Goal: Complete application form

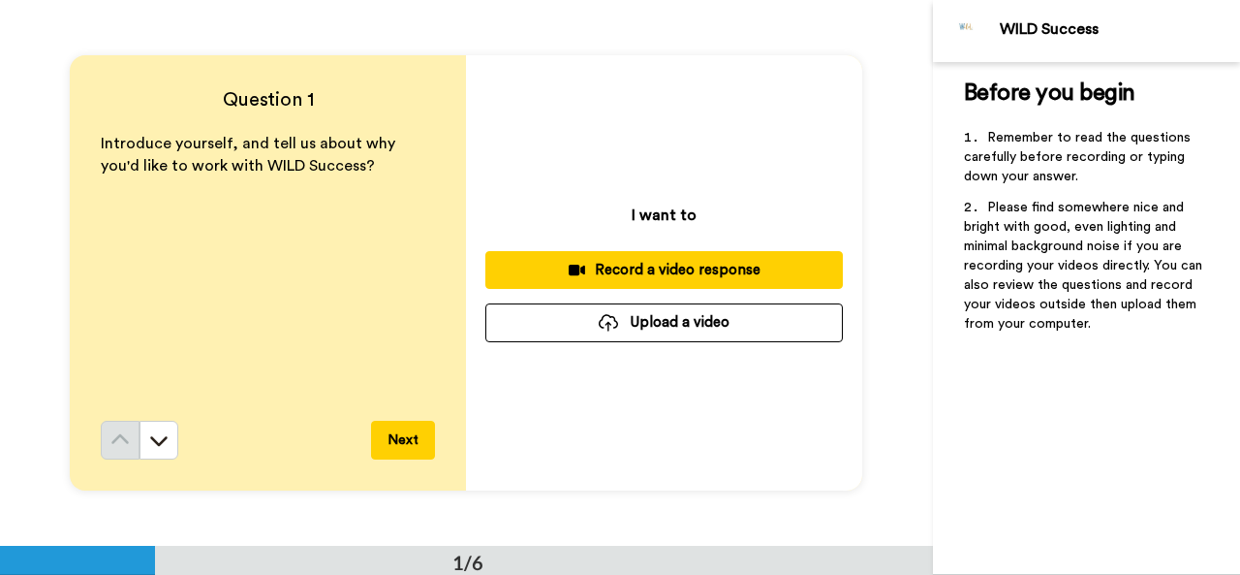
click at [637, 323] on button "Upload a video" at bounding box center [663, 322] width 357 height 38
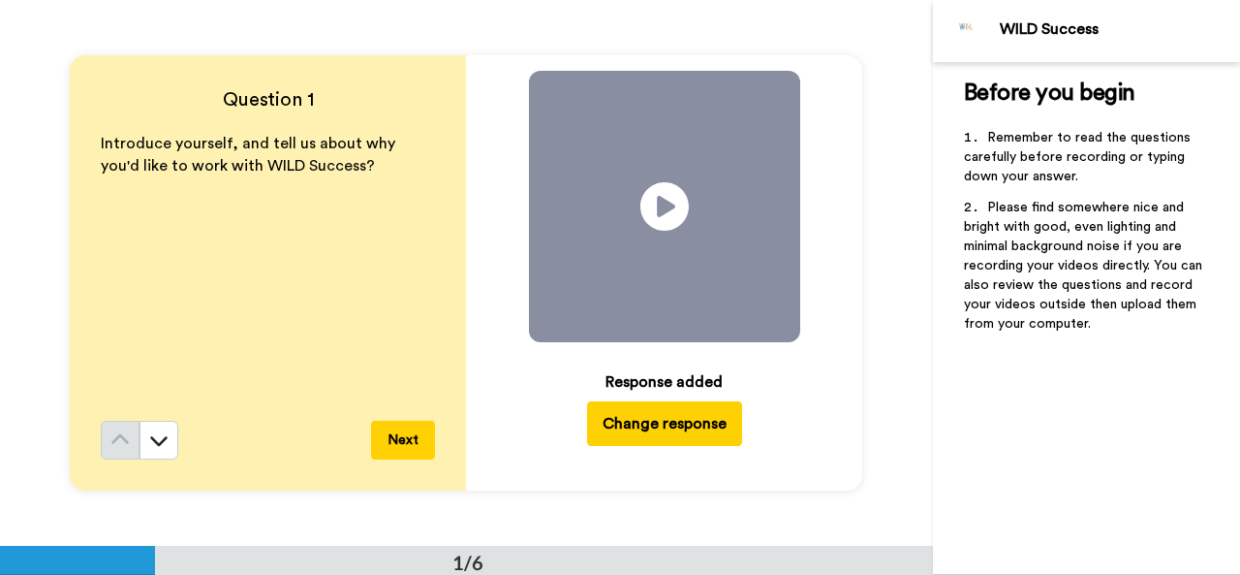
click at [409, 436] on button "Next" at bounding box center [403, 439] width 64 height 39
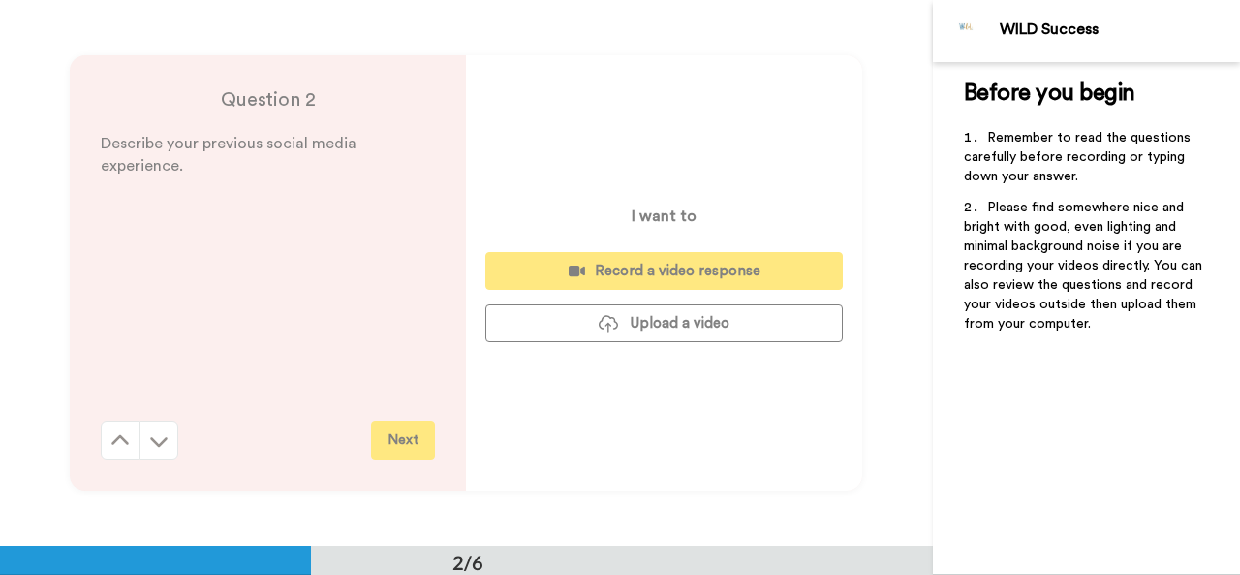
scroll to position [545, 0]
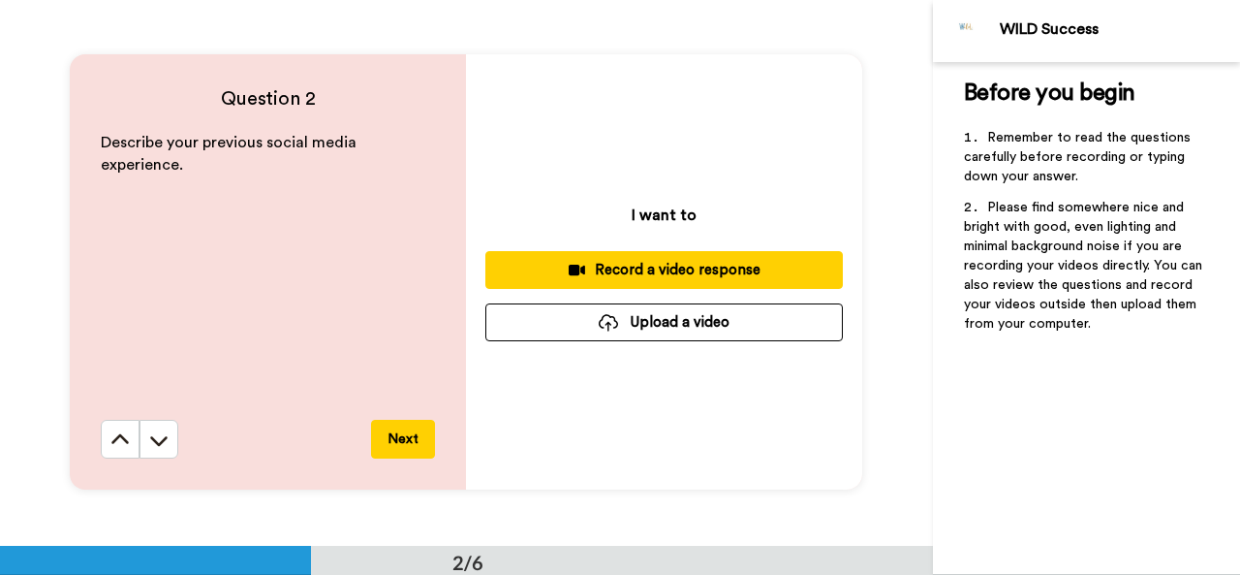
click at [614, 311] on button "Upload a video" at bounding box center [663, 322] width 357 height 38
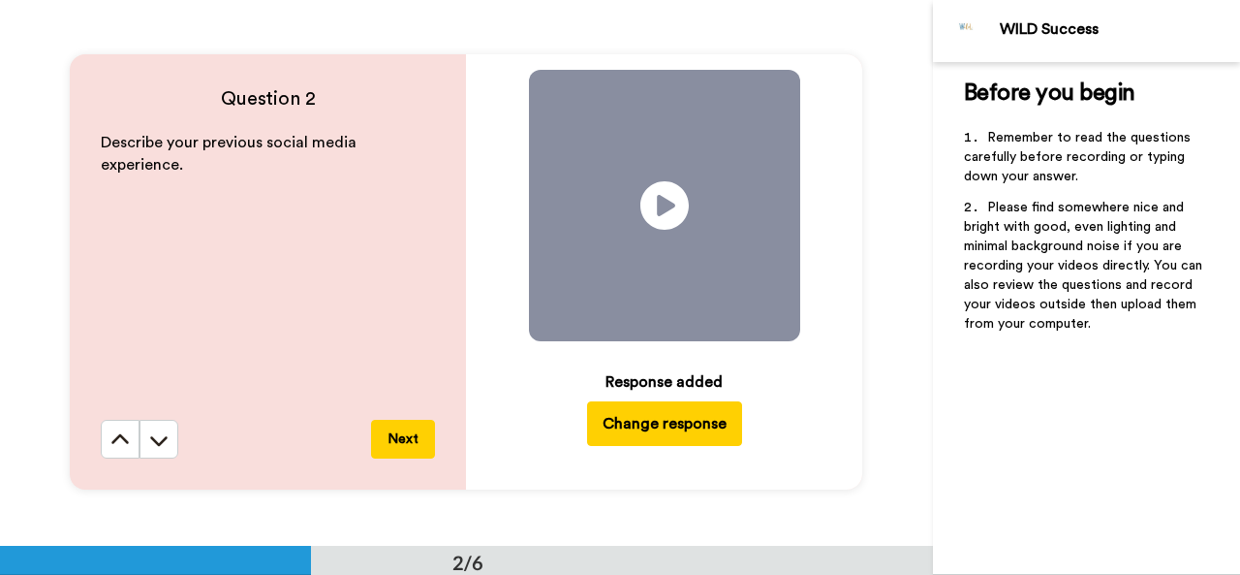
click at [791, 532] on div "Question 2 Describe your previous social media experience. Next Play/Pause Resp…" at bounding box center [466, 272] width 933 height 545
click at [391, 439] on button "Next" at bounding box center [403, 438] width 64 height 39
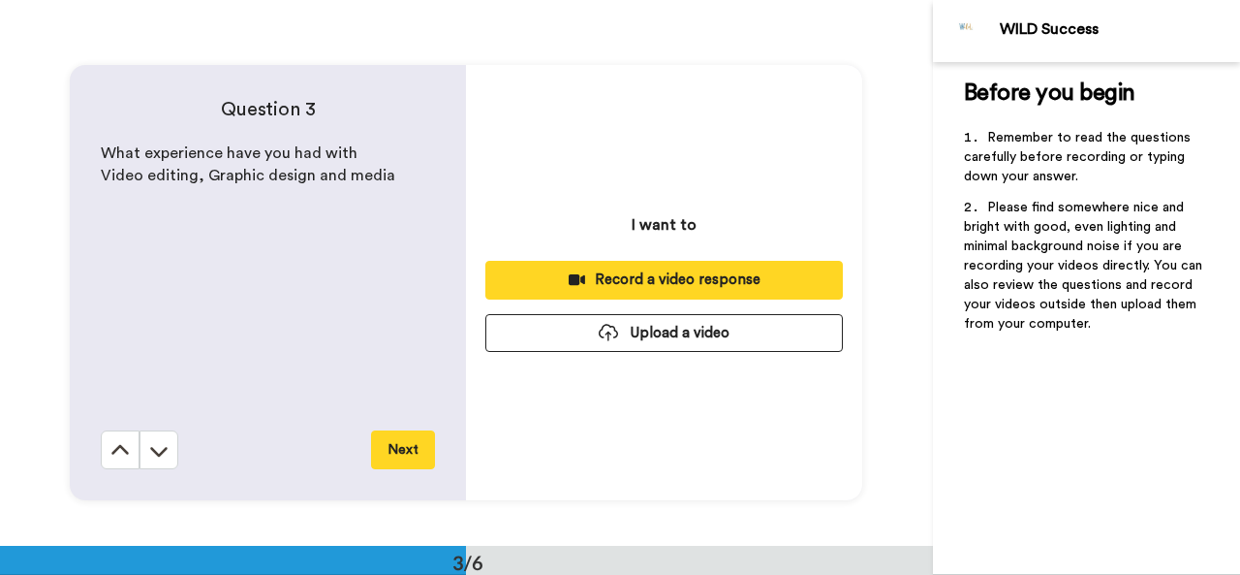
scroll to position [1091, 0]
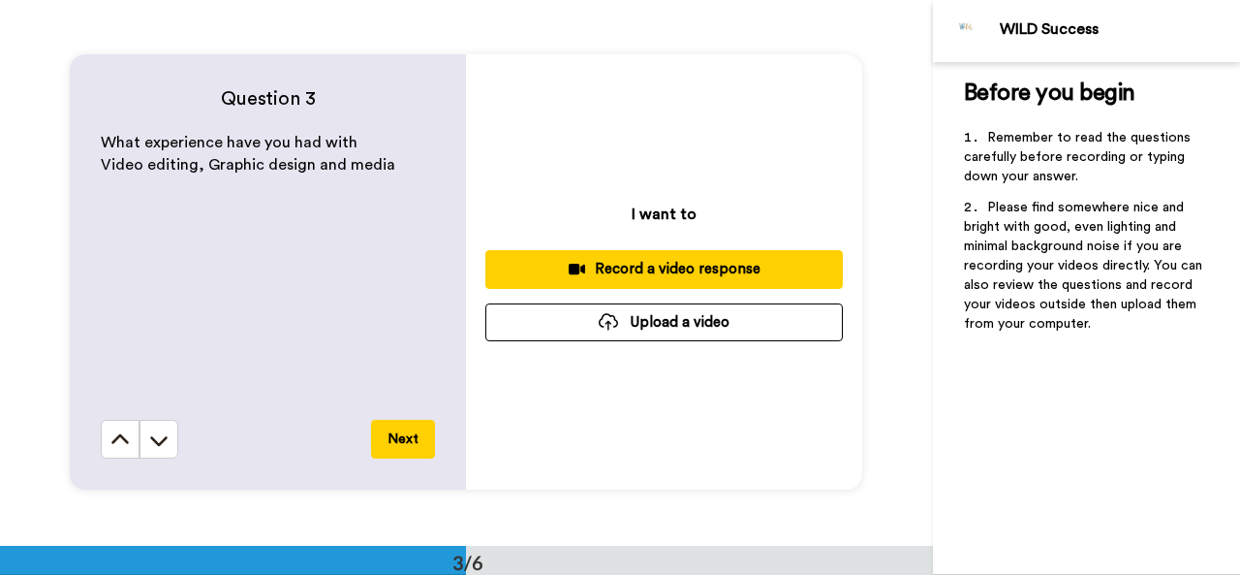
click at [672, 328] on button "Upload a video" at bounding box center [663, 322] width 357 height 38
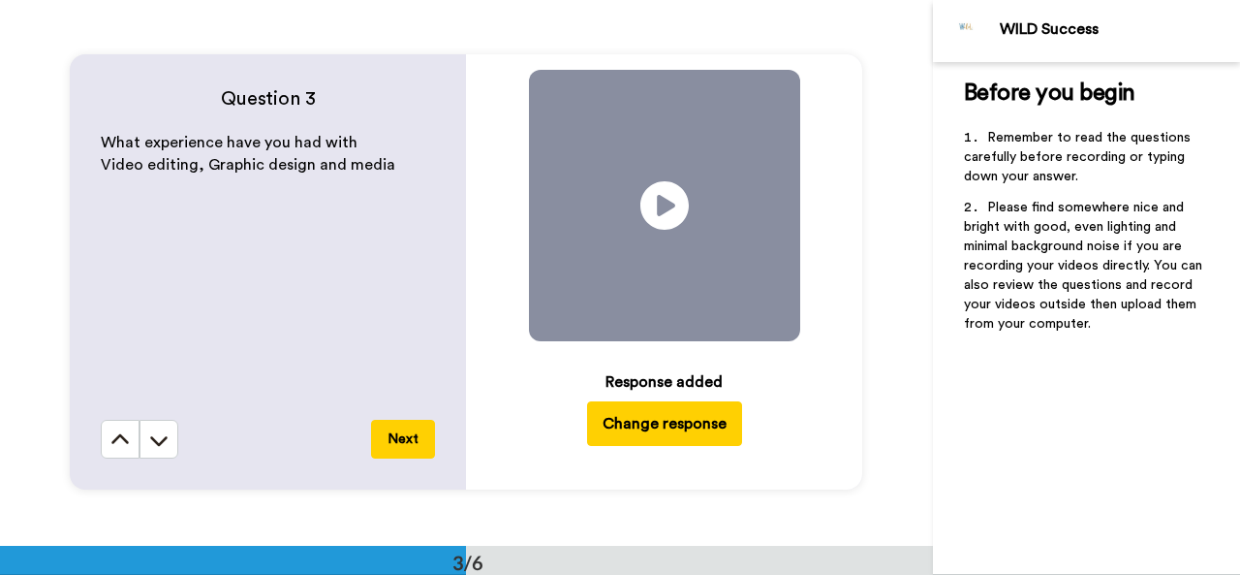
click at [405, 452] on button "Next" at bounding box center [403, 438] width 64 height 39
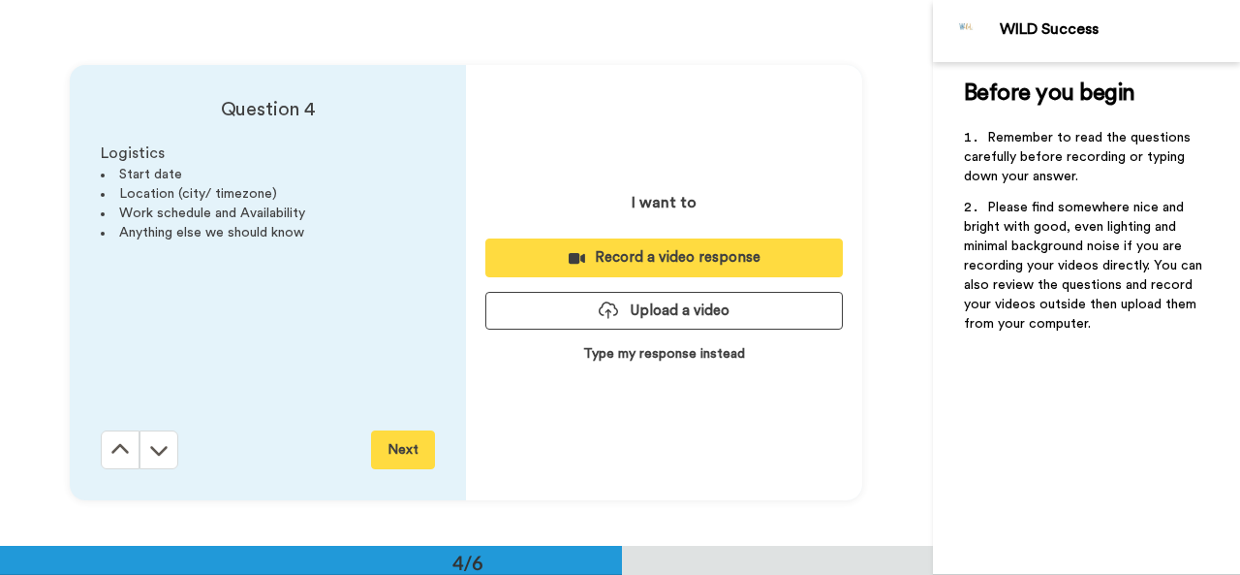
scroll to position [1636, 0]
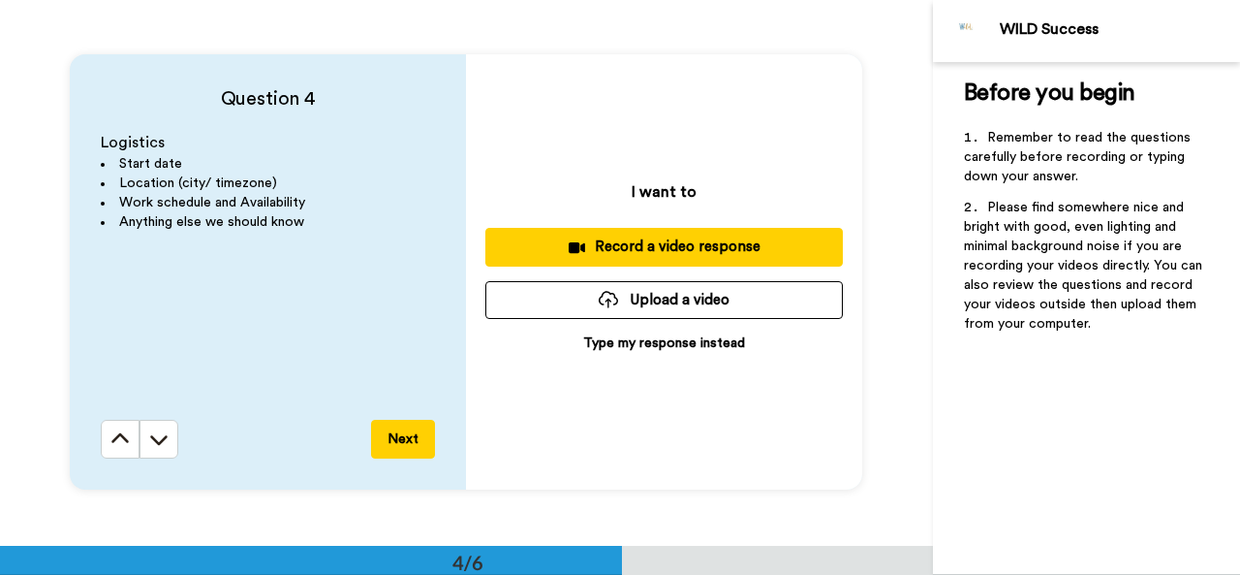
click at [655, 292] on button "Upload a video" at bounding box center [663, 300] width 357 height 38
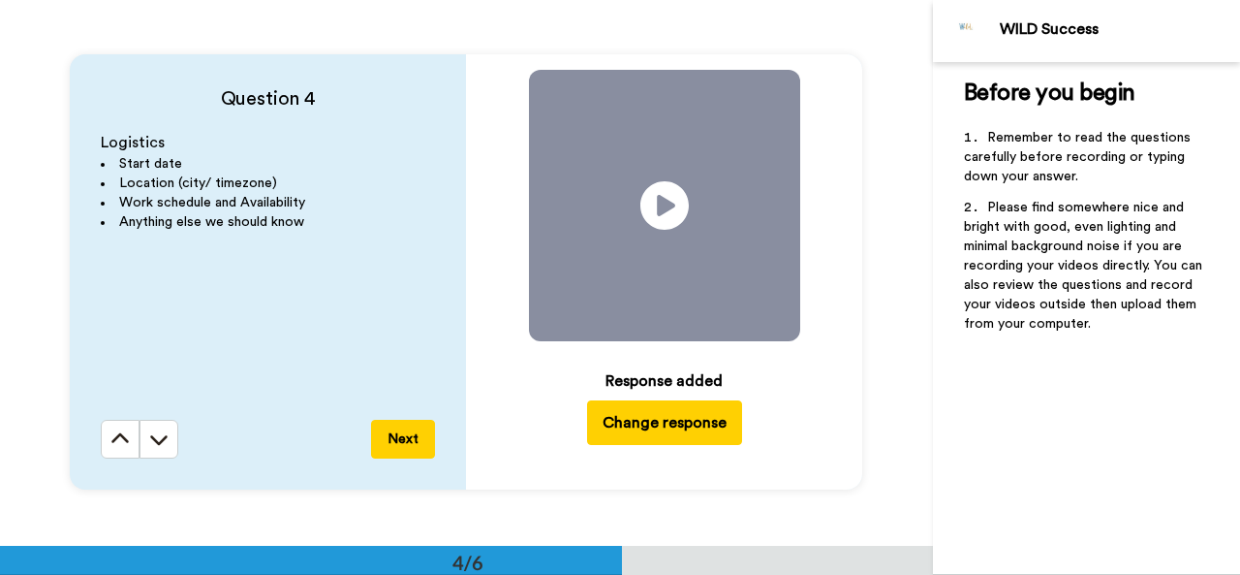
click at [405, 422] on button "Next" at bounding box center [403, 438] width 64 height 39
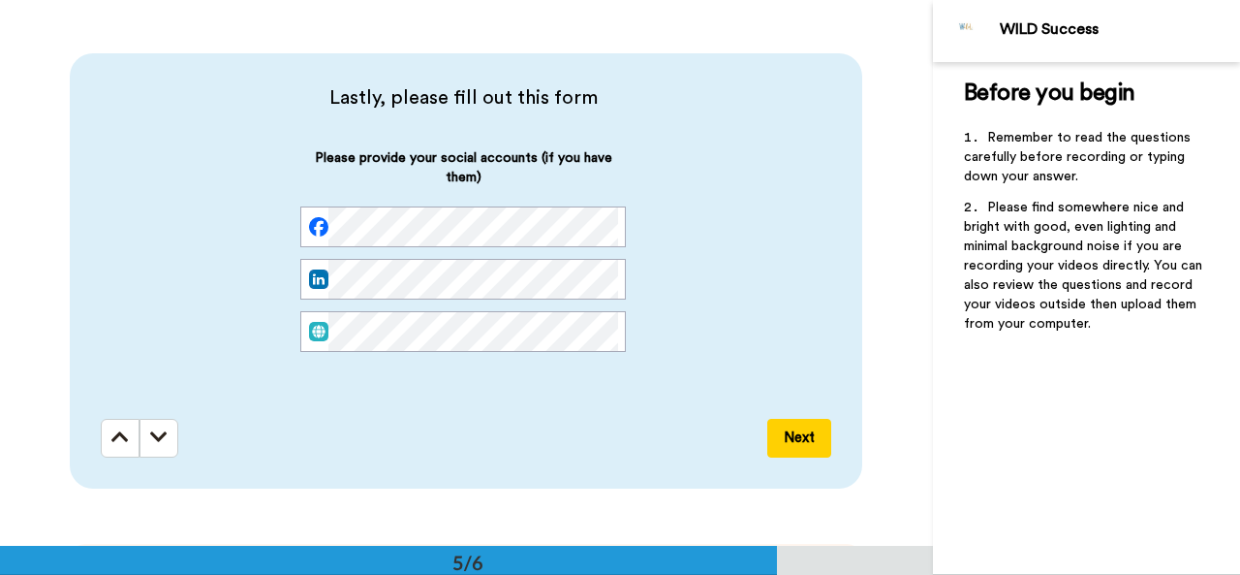
scroll to position [0, 0]
click at [791, 424] on button "Next" at bounding box center [799, 438] width 64 height 39
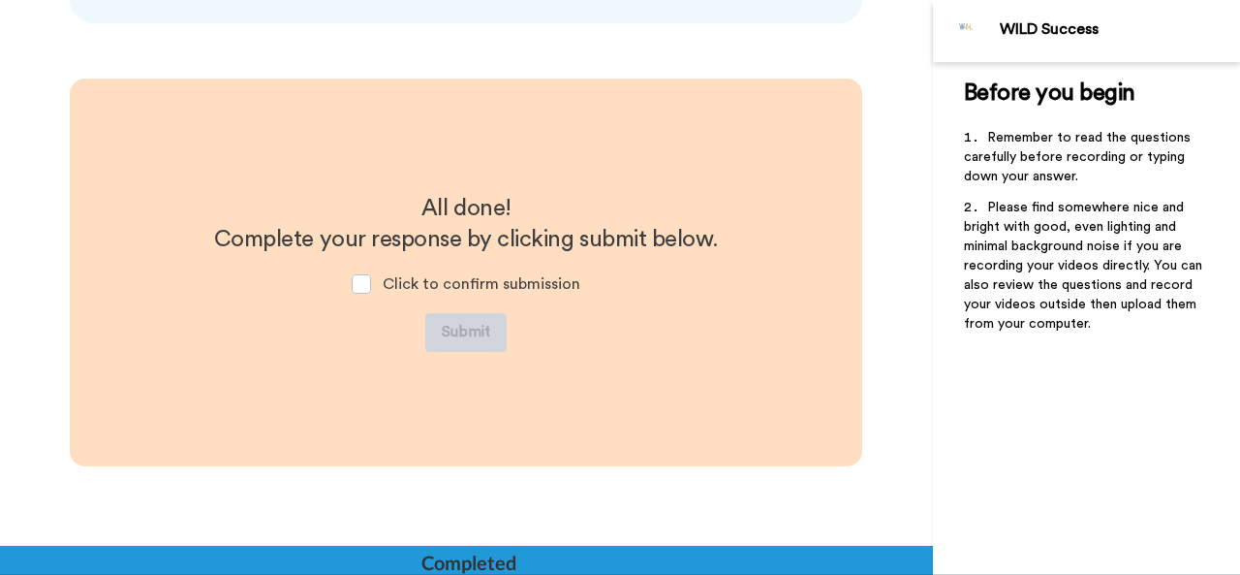
scroll to position [2649, 0]
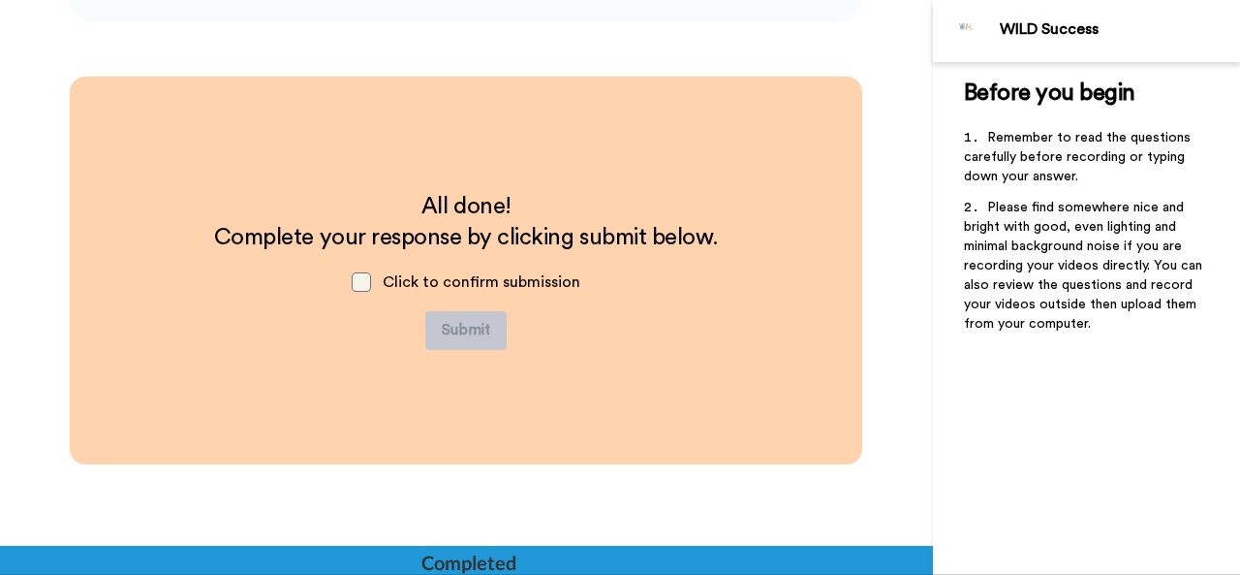
click at [359, 283] on span at bounding box center [361, 281] width 19 height 19
click at [477, 342] on button "Submit" at bounding box center [465, 330] width 81 height 39
